Goal: Information Seeking & Learning: Check status

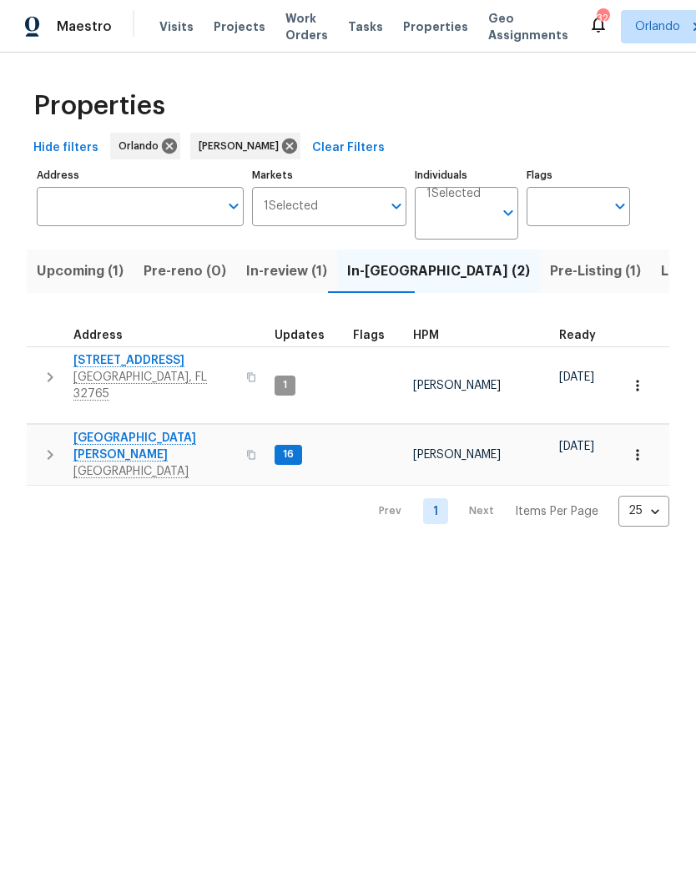
click at [147, 365] on span "1201 Hollow Pine Dr" at bounding box center [154, 360] width 163 height 17
click at [550, 271] on span "Pre-Listing (1)" at bounding box center [595, 271] width 91 height 23
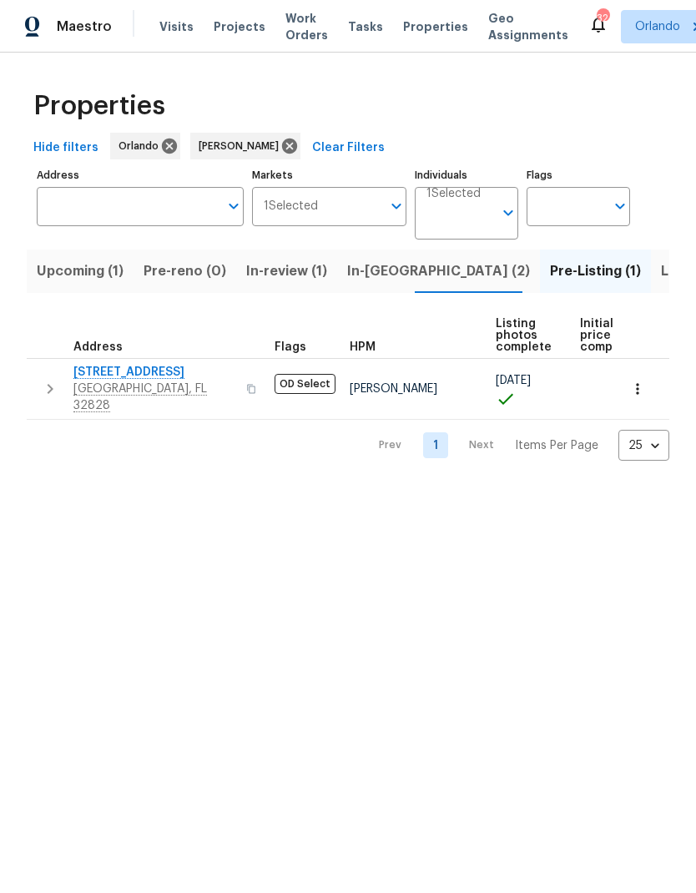
click at [661, 273] on span "Listed (3)" at bounding box center [692, 271] width 63 height 23
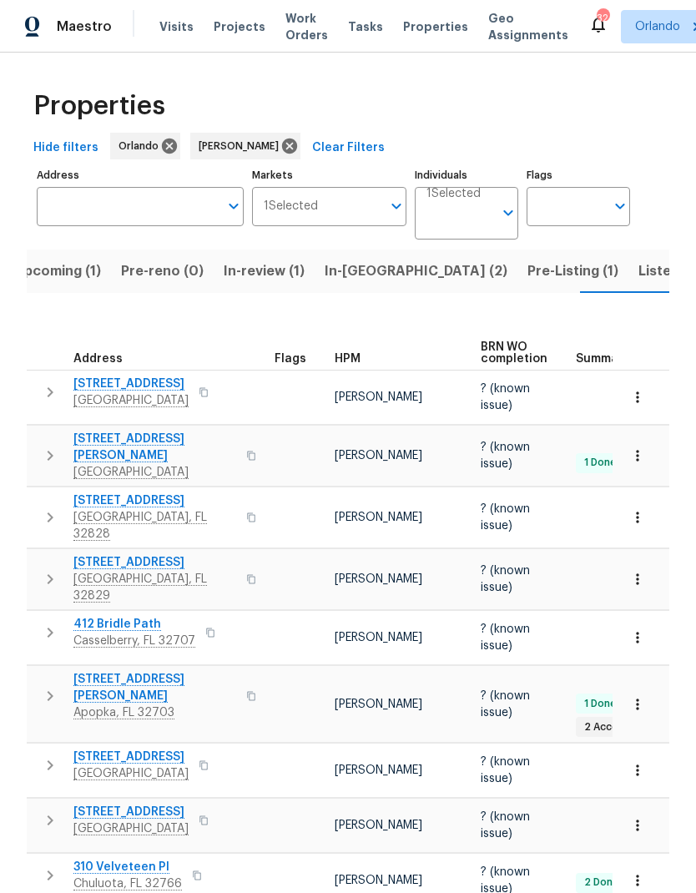
click at [528, 271] on span "Pre-Listing (1)" at bounding box center [573, 271] width 91 height 23
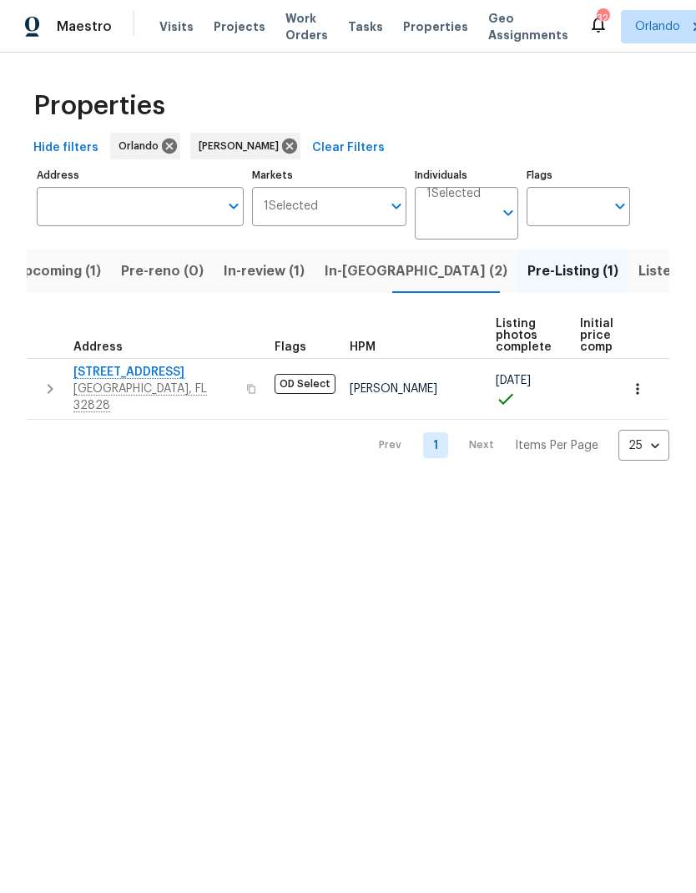
click at [158, 375] on span "2609 Windsorgate Ln" at bounding box center [154, 372] width 163 height 17
click at [361, 280] on span "In-reno (2)" at bounding box center [416, 271] width 183 height 23
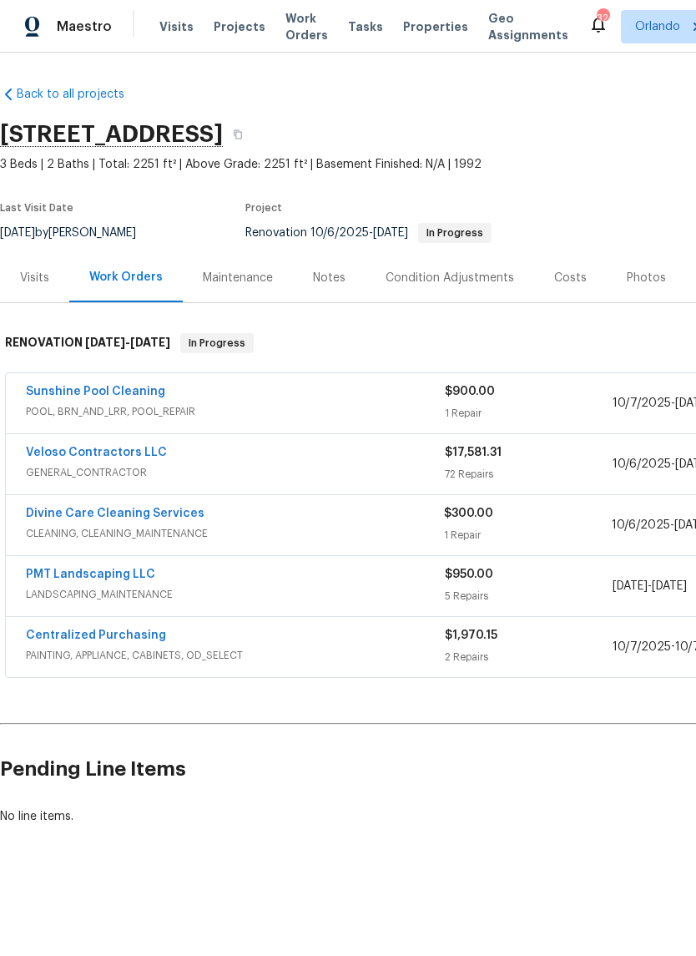
click at [126, 391] on link "Sunshine Pool Cleaning" at bounding box center [95, 392] width 139 height 12
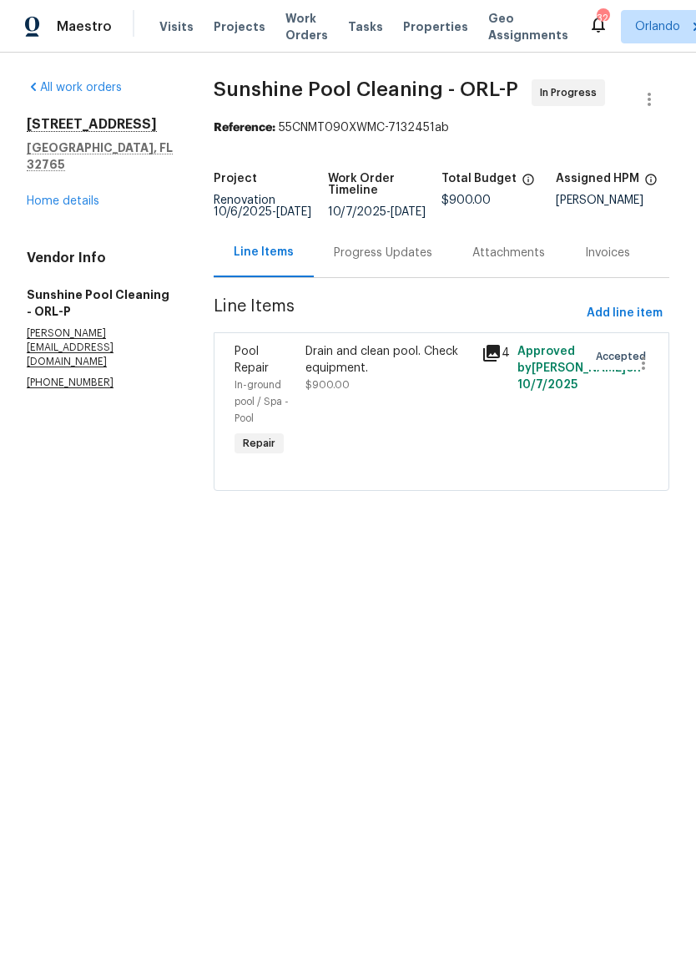
click at [418, 261] on div "Progress Updates" at bounding box center [383, 253] width 98 height 17
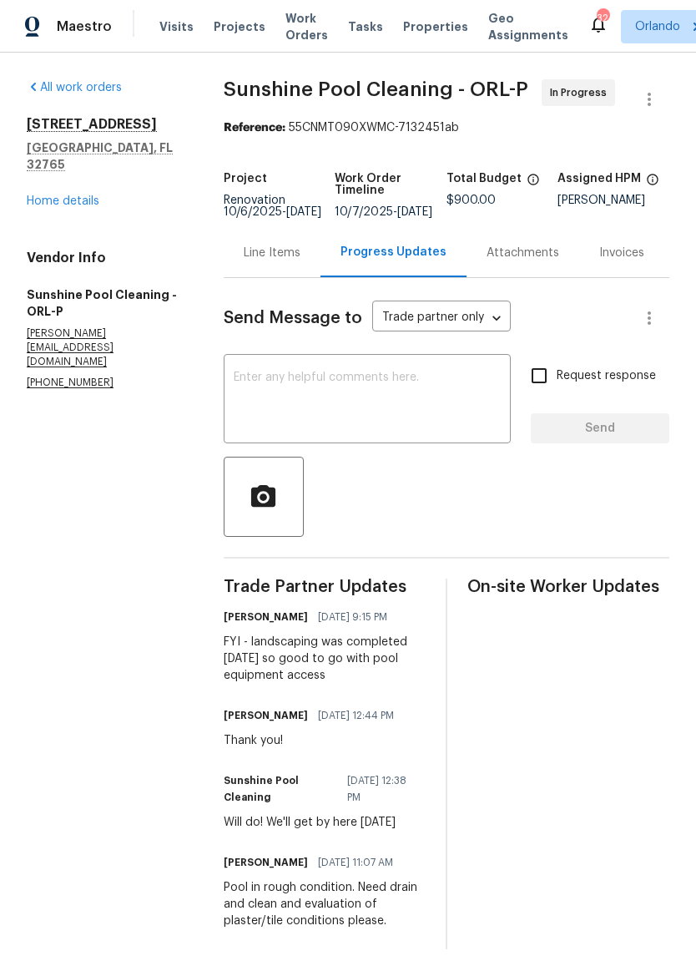
click at [86, 195] on link "Home details" at bounding box center [63, 201] width 73 height 12
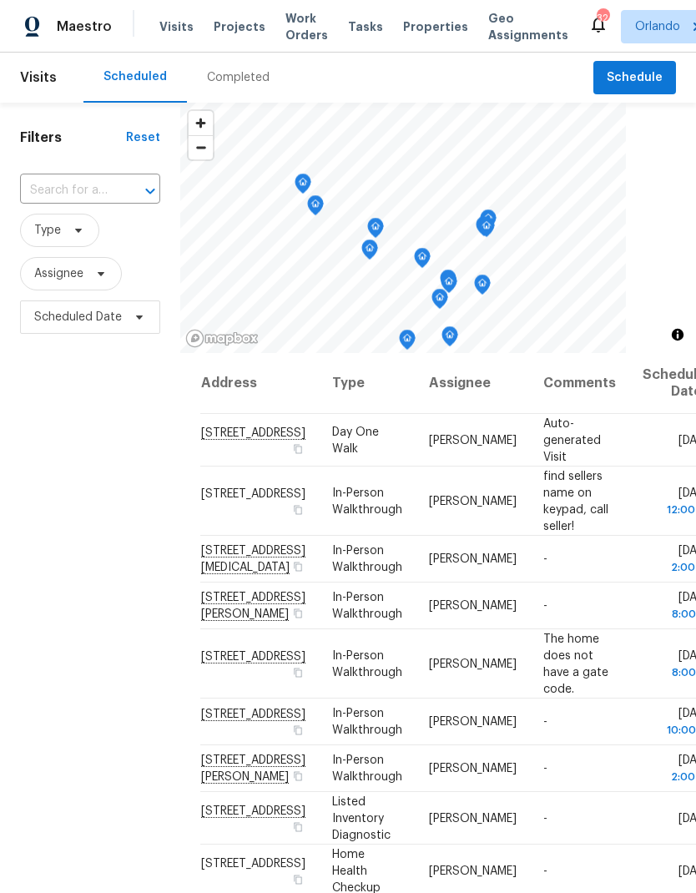
click at [301, 24] on span "Work Orders" at bounding box center [306, 26] width 43 height 33
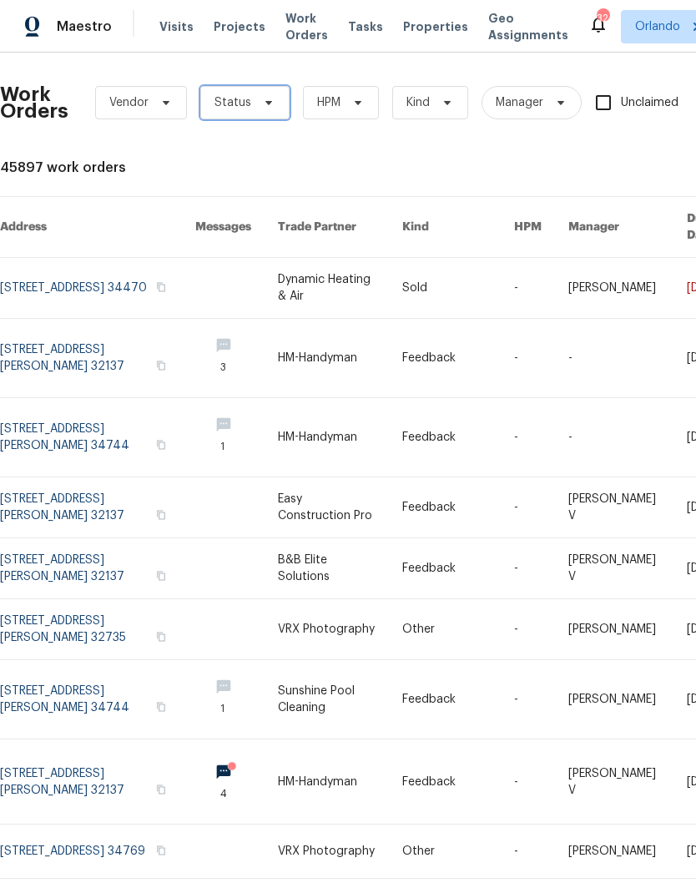
click at [260, 95] on span "Status" at bounding box center [244, 102] width 89 height 33
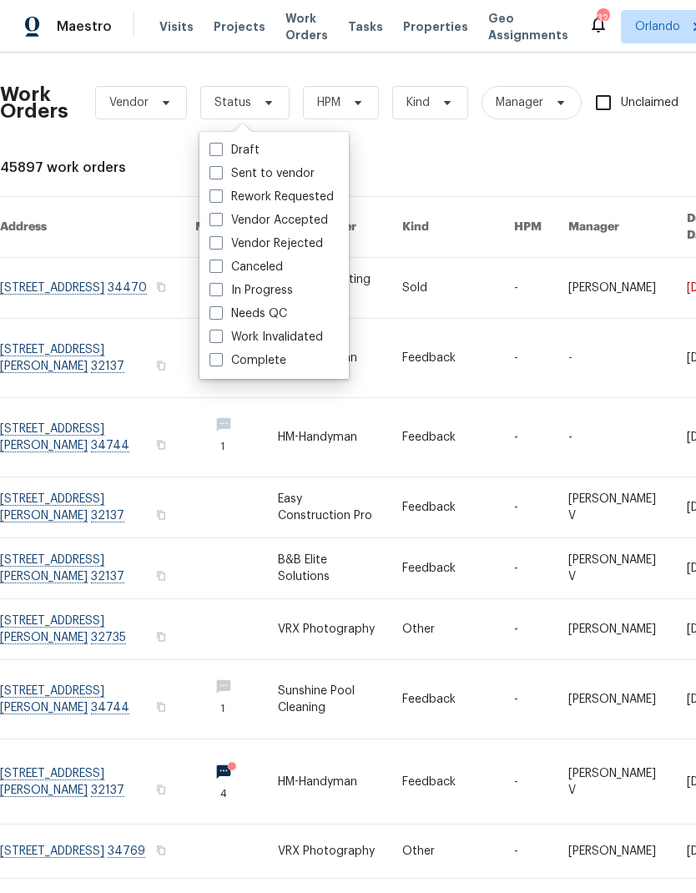
click at [265, 313] on label "Needs QC" at bounding box center [249, 314] width 78 height 17
click at [220, 313] on input "Needs QC" at bounding box center [215, 311] width 11 height 11
checkbox input "true"
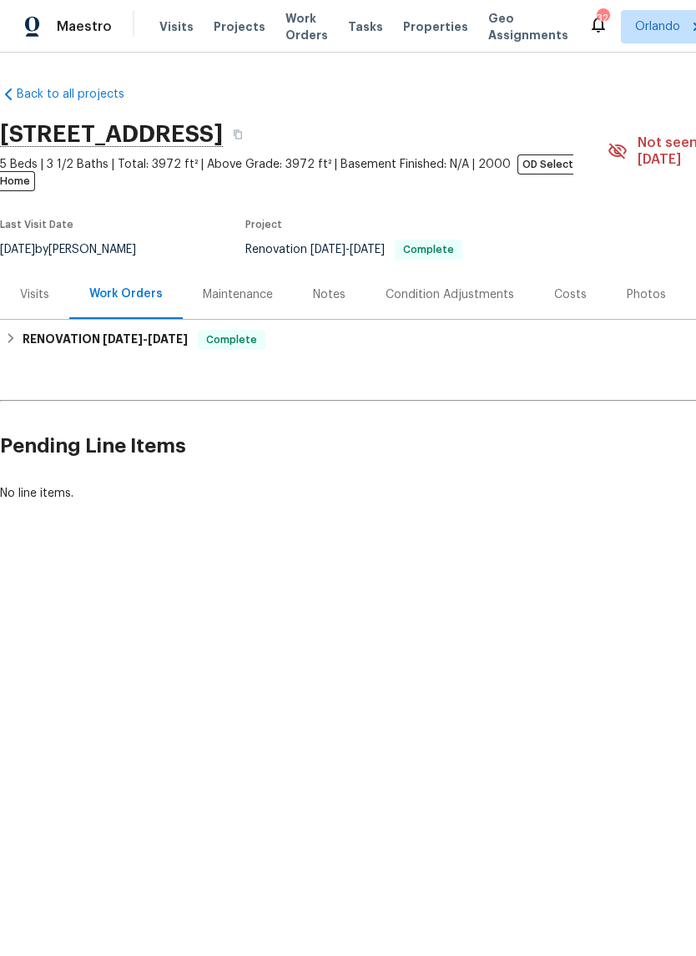
click at [639, 286] on div "Photos" at bounding box center [646, 294] width 39 height 17
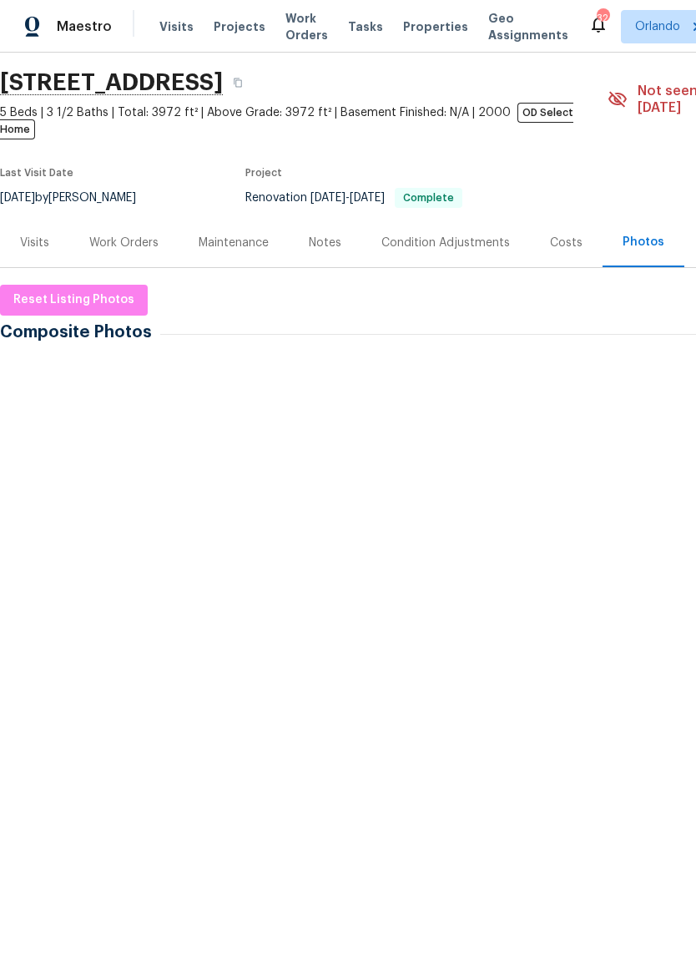
scroll to position [53, 0]
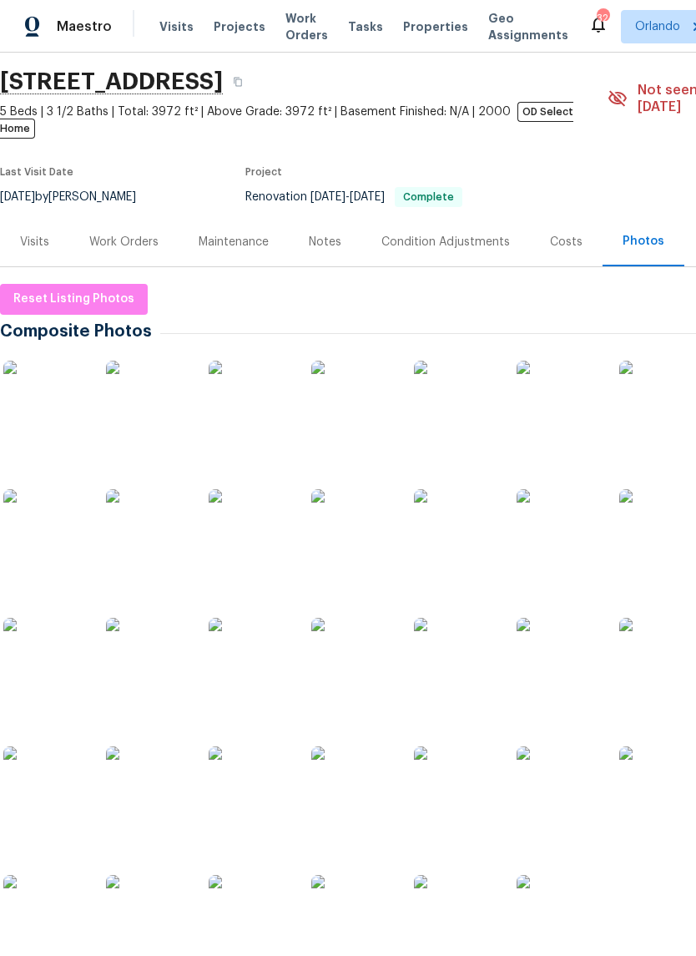
click at [558, 405] on img at bounding box center [558, 402] width 83 height 83
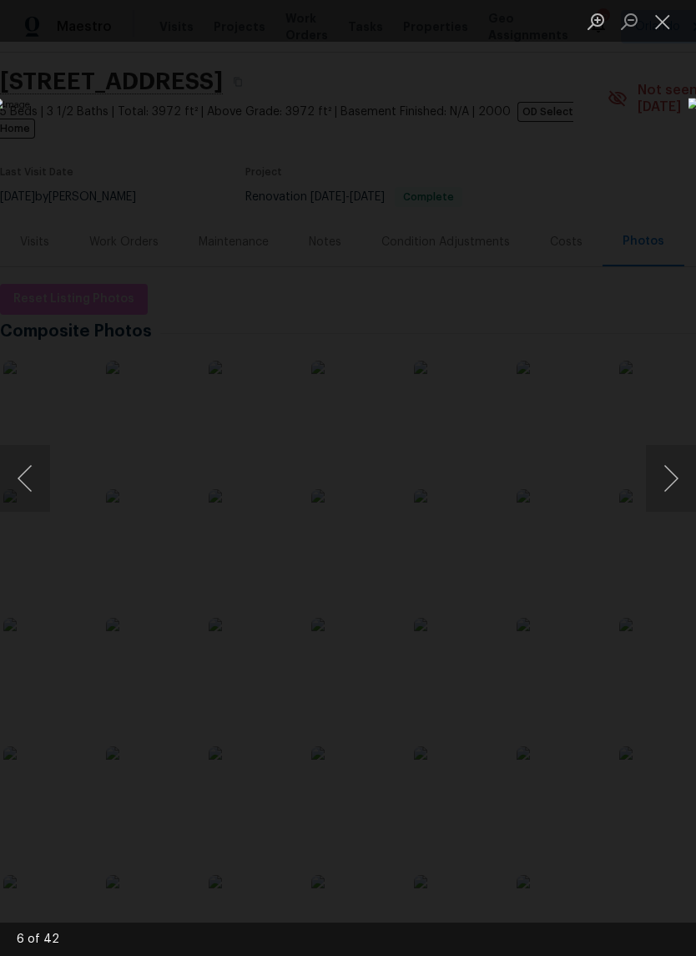
click at [647, 137] on div "Lightbox" at bounding box center [348, 478] width 696 height 956
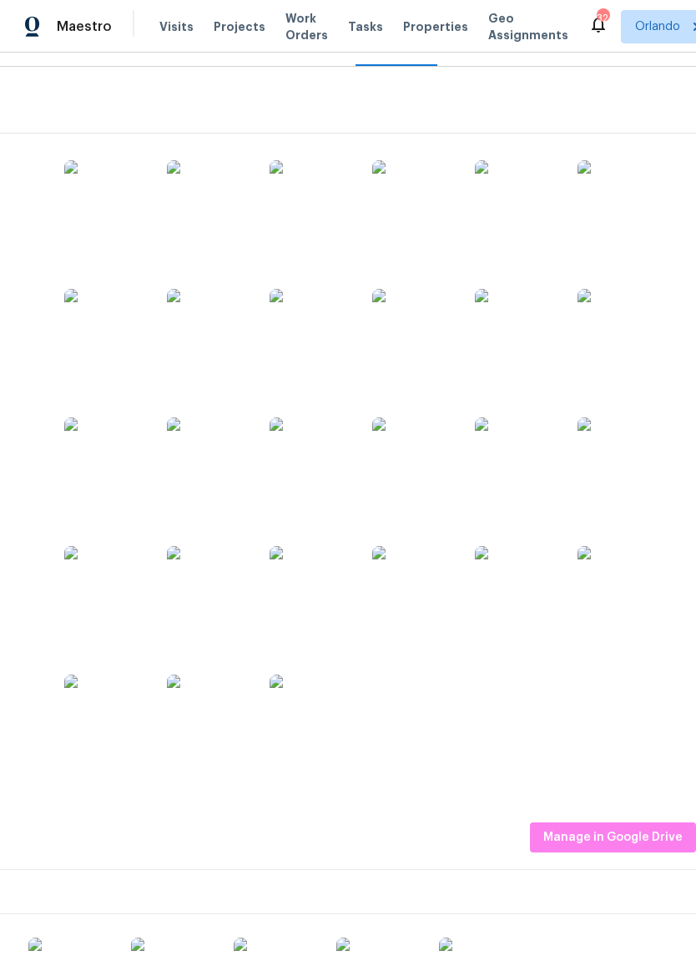
scroll to position [254, 247]
click at [543, 194] on img at bounding box center [516, 200] width 83 height 83
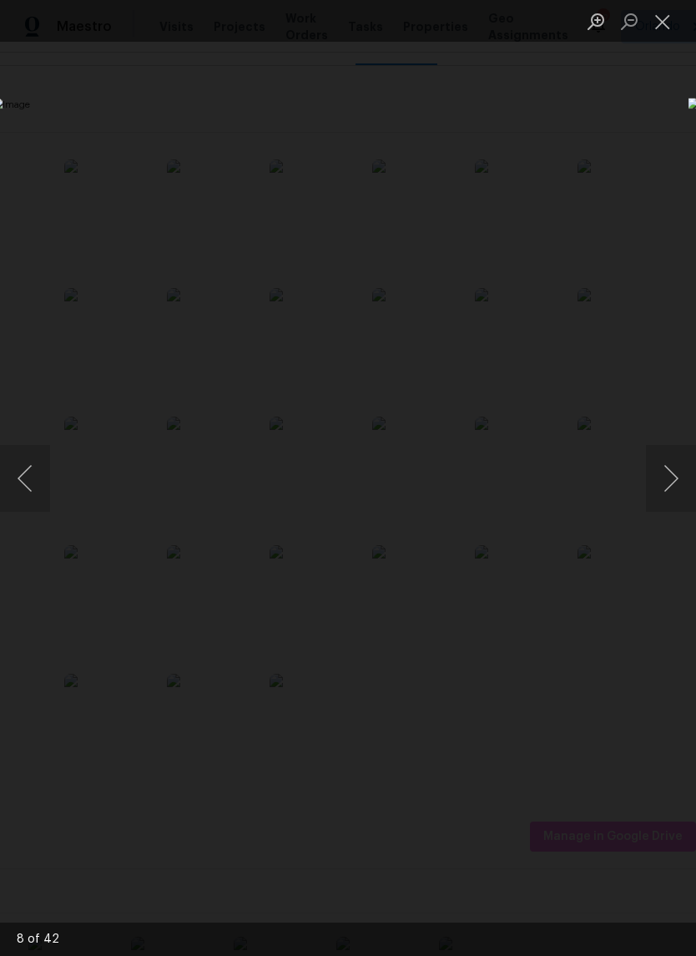
click at [619, 176] on div "Lightbox" at bounding box center [348, 478] width 696 height 956
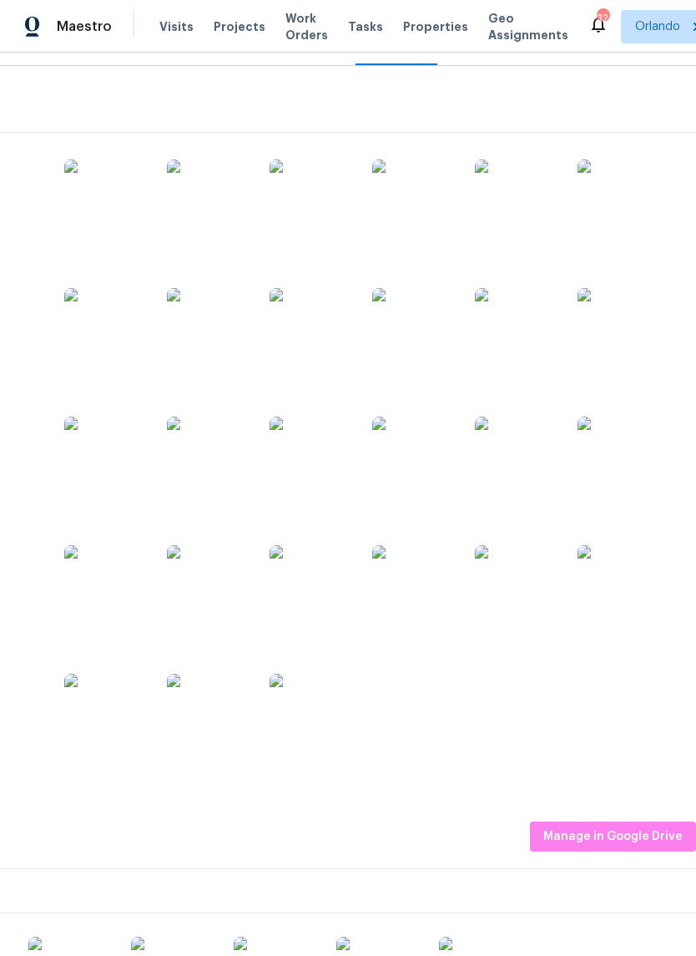
click at [522, 331] on img at bounding box center [516, 329] width 83 height 83
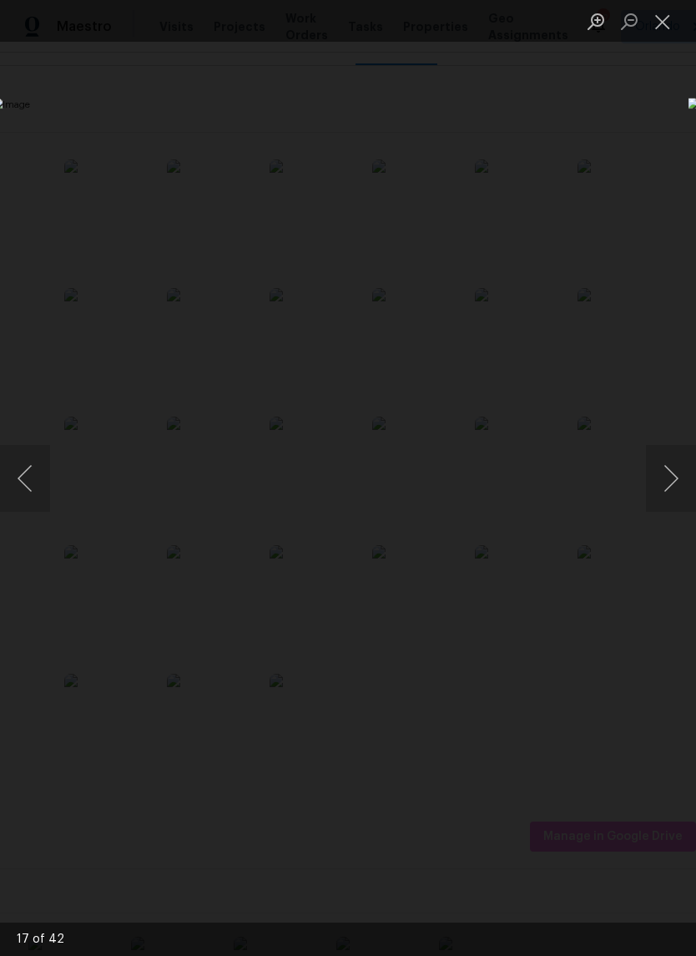
click at [572, 129] on div "Lightbox" at bounding box center [348, 478] width 696 height 956
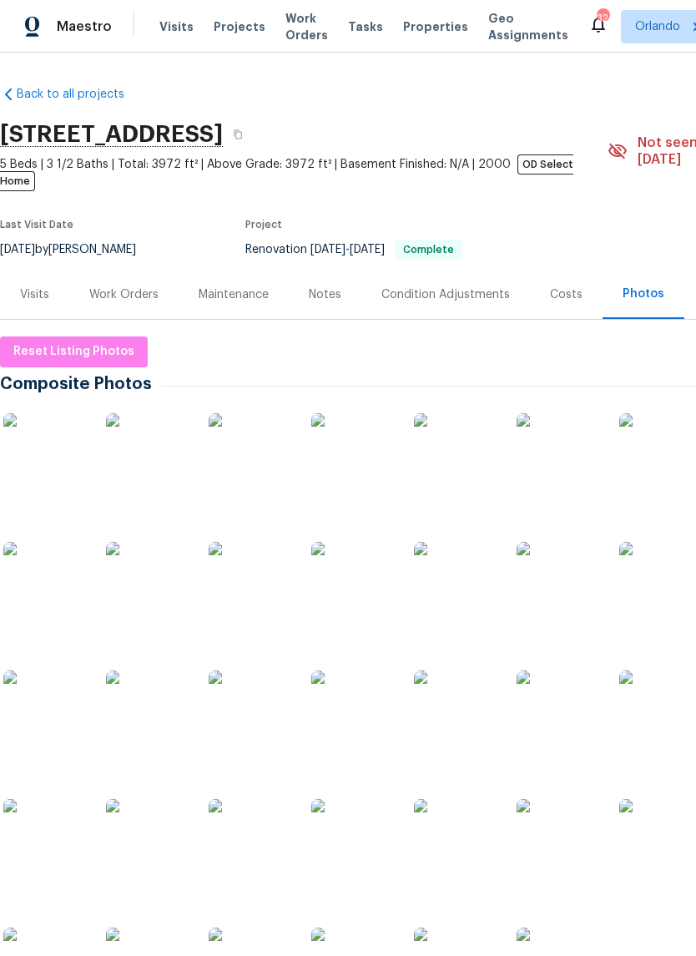
scroll to position [0, 0]
click at [139, 286] on div "Work Orders" at bounding box center [123, 294] width 69 height 17
